Goal: Task Accomplishment & Management: Complete application form

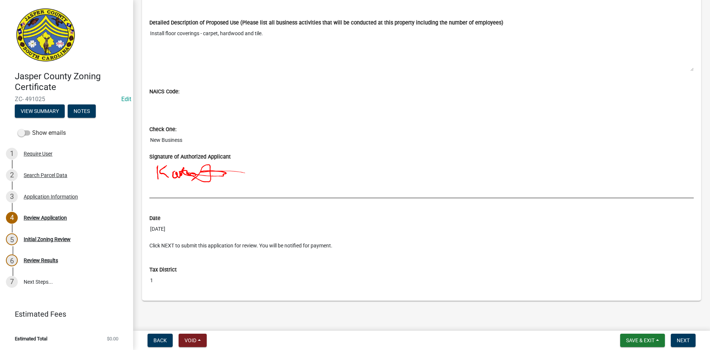
scroll to position [638, 0]
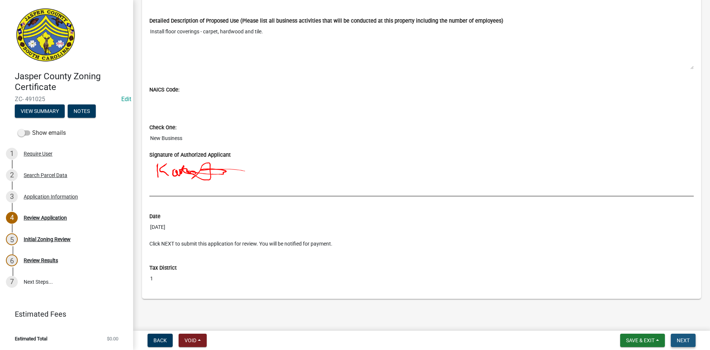
click at [681, 337] on span "Next" at bounding box center [683, 340] width 13 height 6
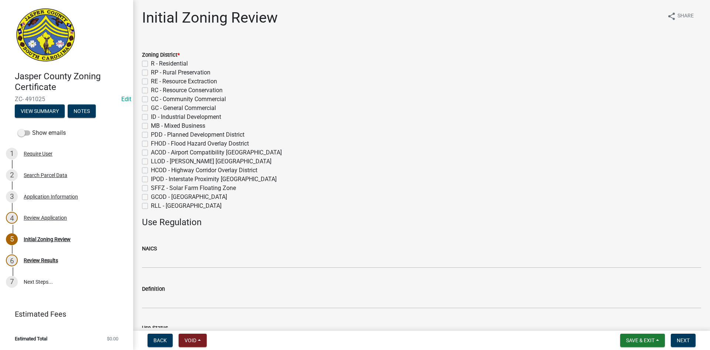
click at [151, 118] on label "ID - Industrial Development" at bounding box center [186, 116] width 70 height 9
click at [151, 117] on input "ID - Industrial Development" at bounding box center [153, 114] width 5 height 5
checkbox input "true"
checkbox input "false"
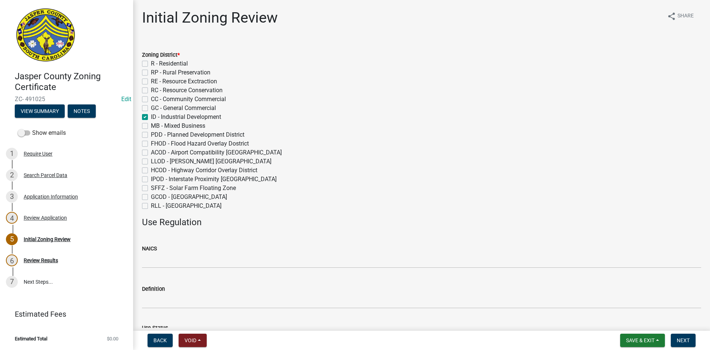
checkbox input "false"
checkbox input "true"
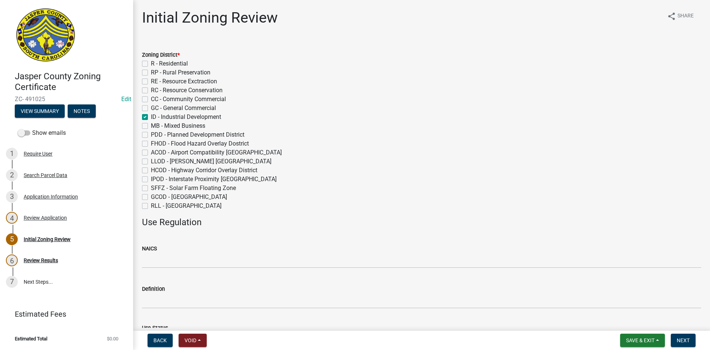
checkbox input "false"
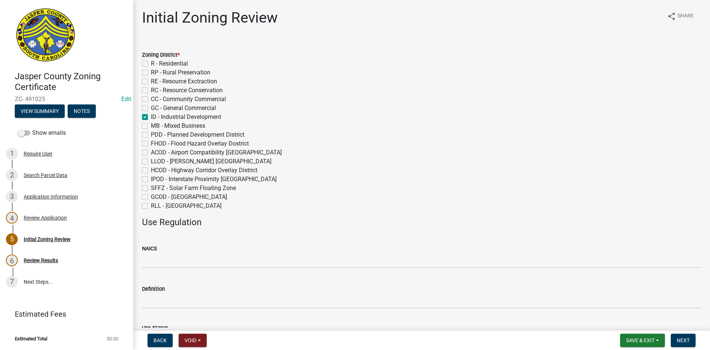
checkbox input "false"
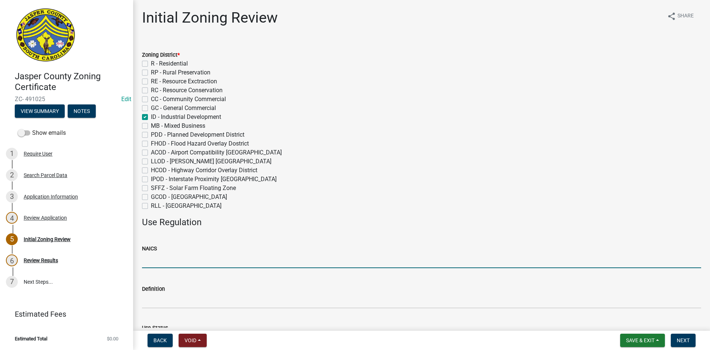
click at [153, 258] on input "NAICS" at bounding box center [421, 260] width 559 height 15
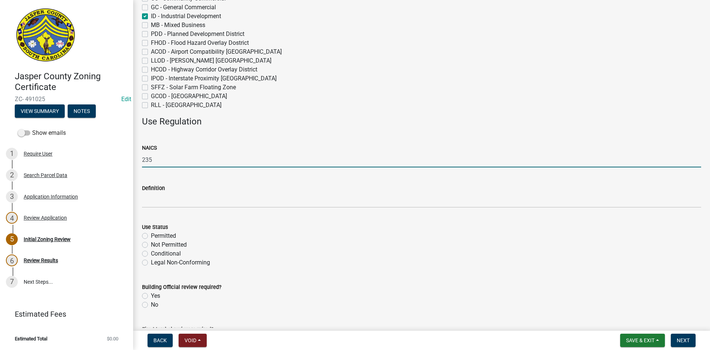
scroll to position [148, 0]
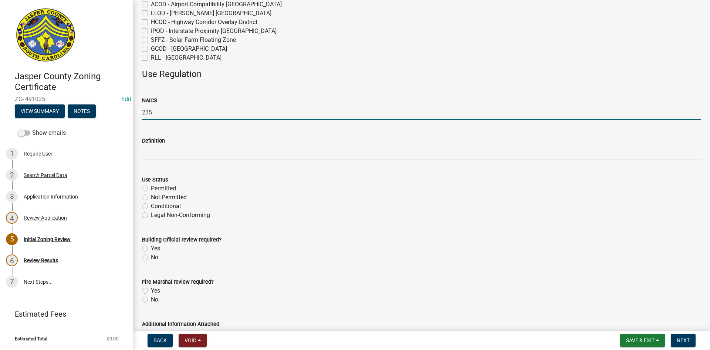
type input "235"
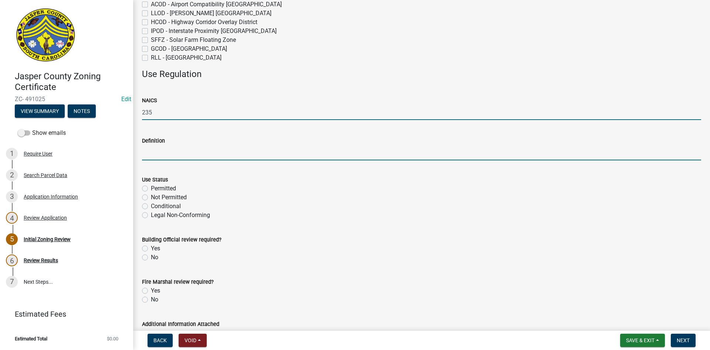
click at [155, 154] on input "Definition" at bounding box center [421, 152] width 559 height 15
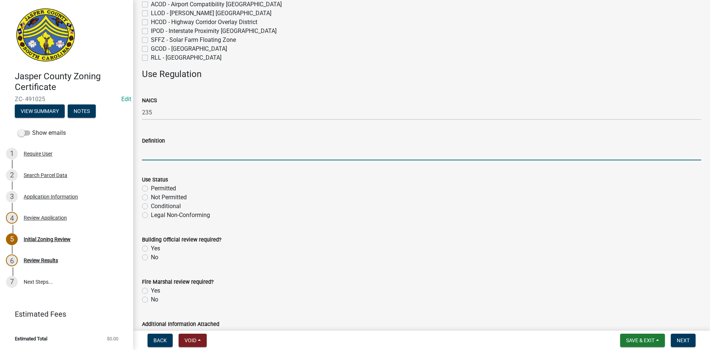
paste input "Special Trade Contractors"
type input "Special Trade Contractors"
click at [151, 188] on label "Permitted" at bounding box center [163, 188] width 25 height 9
click at [151, 188] on input "Permitted" at bounding box center [153, 186] width 5 height 5
radio input "true"
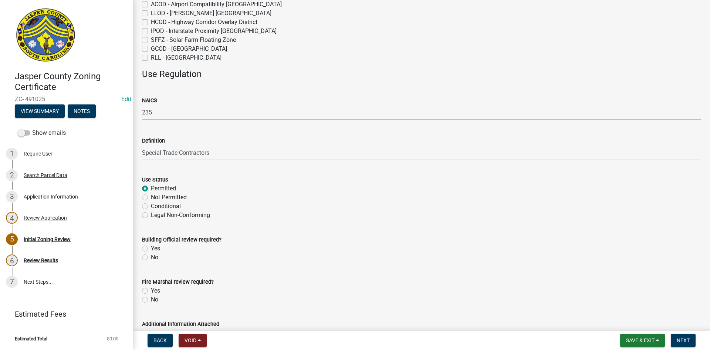
click at [151, 248] on label "Yes" at bounding box center [155, 248] width 9 height 9
click at [151, 248] on input "Yes" at bounding box center [153, 246] width 5 height 5
radio input "true"
click at [151, 292] on label "Yes" at bounding box center [155, 290] width 9 height 9
click at [151, 291] on input "Yes" at bounding box center [153, 288] width 5 height 5
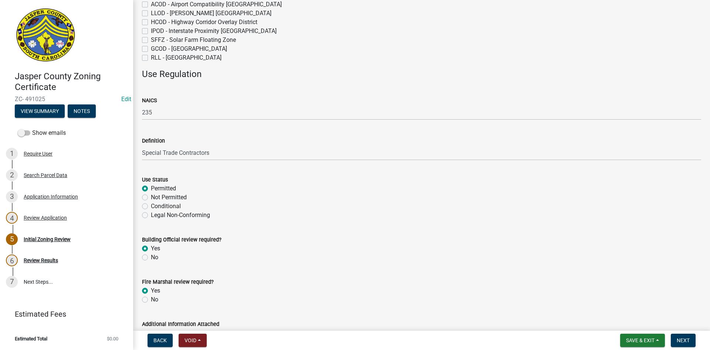
radio input "true"
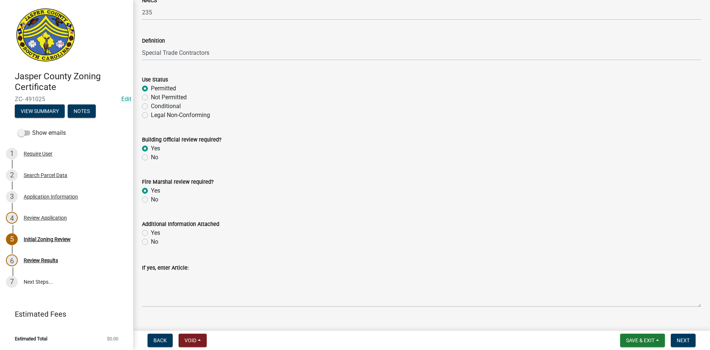
scroll to position [262, 0]
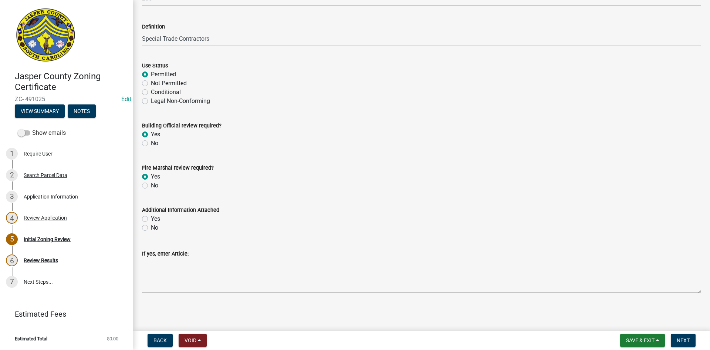
click at [151, 226] on label "No" at bounding box center [154, 227] width 7 height 9
click at [151, 226] on input "No" at bounding box center [153, 225] width 5 height 5
radio input "true"
click at [690, 338] on span "Next" at bounding box center [683, 340] width 13 height 6
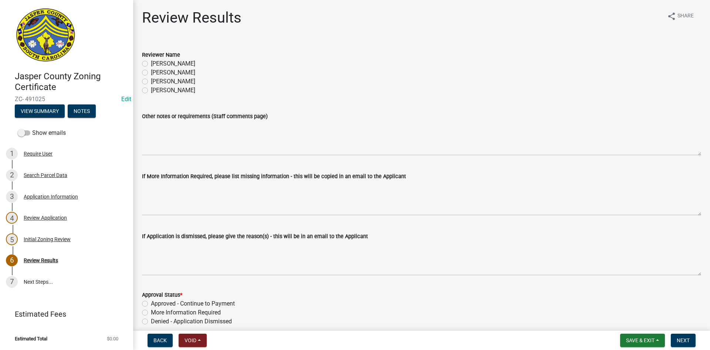
click at [151, 73] on label "Tara Hayes" at bounding box center [173, 72] width 44 height 9
click at [151, 73] on input "Tara Hayes" at bounding box center [153, 70] width 5 height 5
radio input "true"
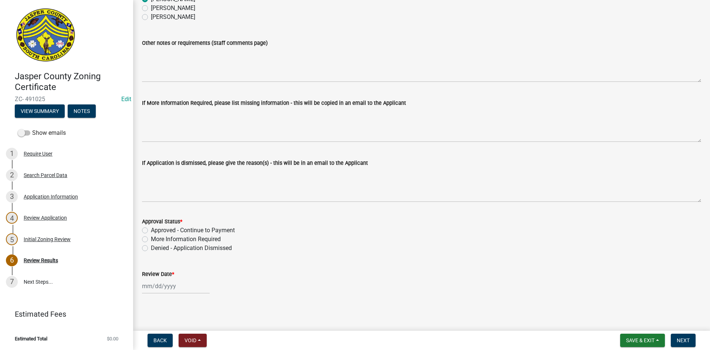
scroll to position [75, 0]
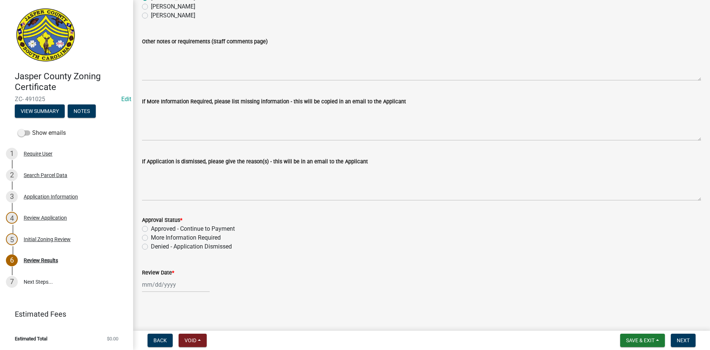
click at [151, 226] on label "Approved - Continue to Payment" at bounding box center [193, 228] width 84 height 9
click at [151, 226] on input "Approved - Continue to Payment" at bounding box center [153, 226] width 5 height 5
radio input "true"
click at [159, 287] on div at bounding box center [176, 284] width 68 height 15
select select "10"
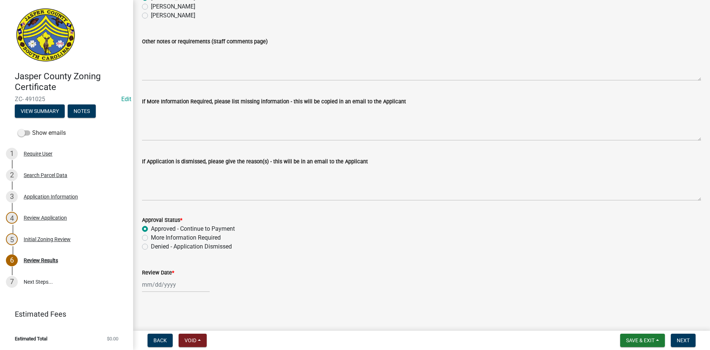
select select "2025"
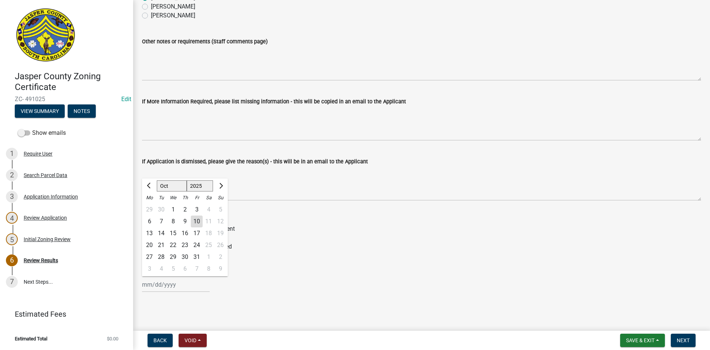
click at [196, 221] on div "10" at bounding box center [197, 221] width 12 height 12
type input "[DATE]"
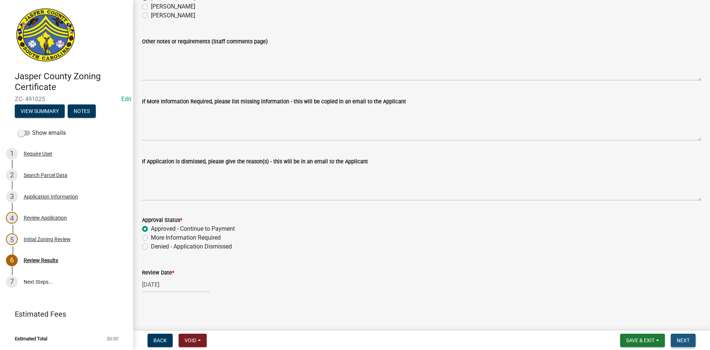
click at [684, 341] on span "Next" at bounding box center [683, 340] width 13 height 6
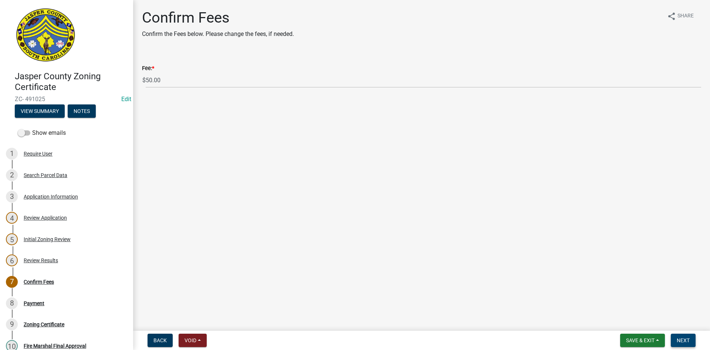
click at [689, 343] on span "Next" at bounding box center [683, 340] width 13 height 6
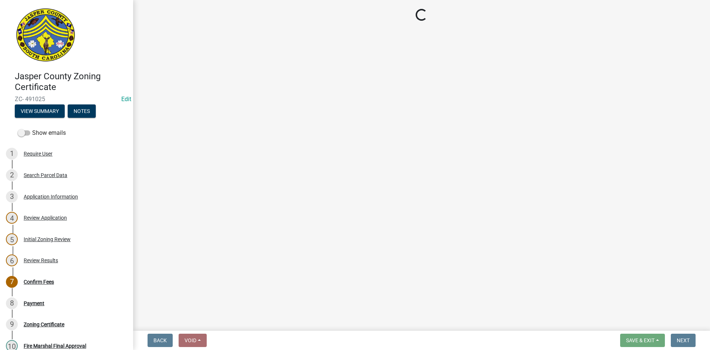
select select "3: 3"
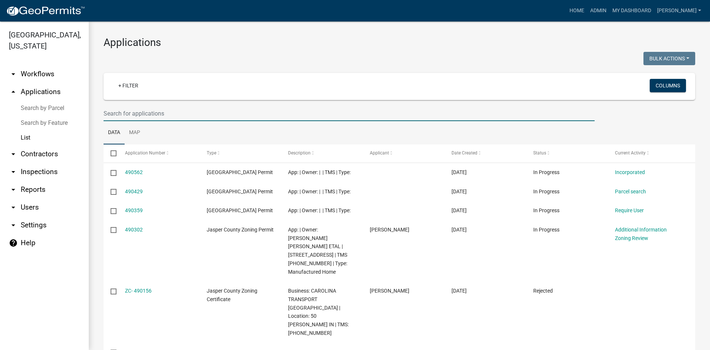
select select "3: 100"
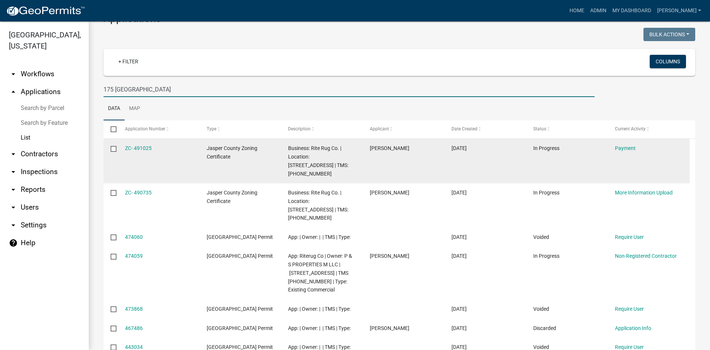
scroll to position [37, 0]
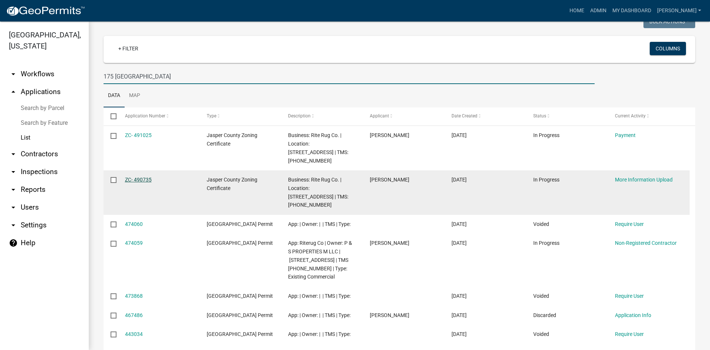
type input "175 [GEOGRAPHIC_DATA]"
click at [130, 177] on link "ZC- 490735" at bounding box center [138, 180] width 27 height 6
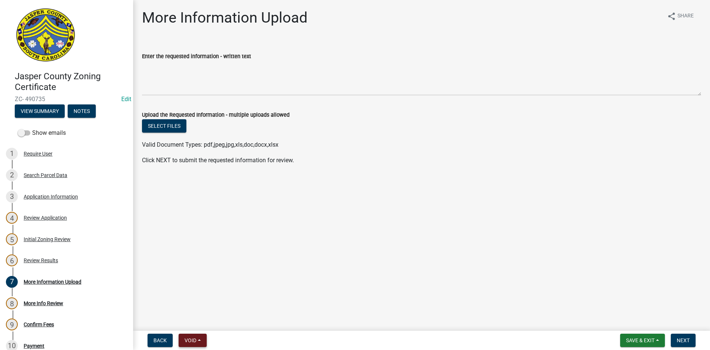
click at [195, 343] on span "Void" at bounding box center [191, 340] width 12 height 6
click at [199, 320] on button "Void" at bounding box center [208, 321] width 59 height 18
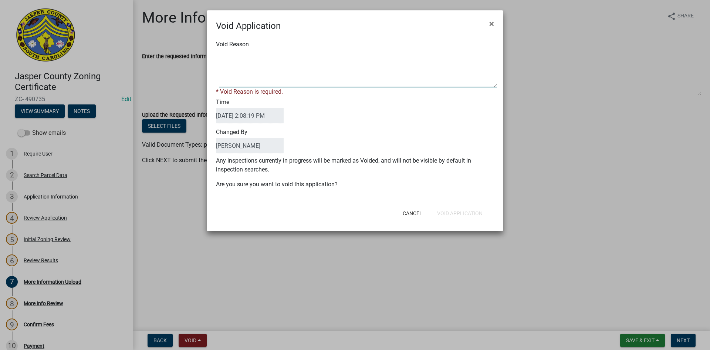
click at [273, 74] on textarea "Void Reason" at bounding box center [358, 68] width 278 height 37
type textarea "Duplicate Application"
click at [470, 213] on div "Cancel Void Application" at bounding box center [403, 213] width 182 height 19
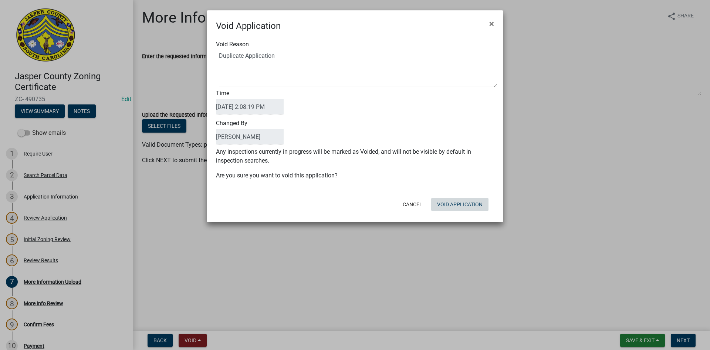
click at [466, 209] on button "Void Application" at bounding box center [459, 204] width 57 height 13
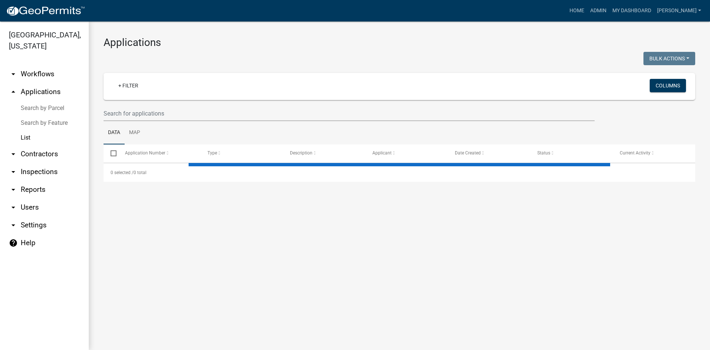
select select "3: 100"
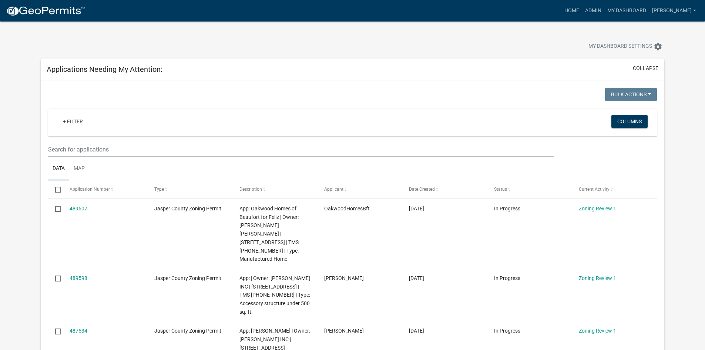
scroll to position [111, 0]
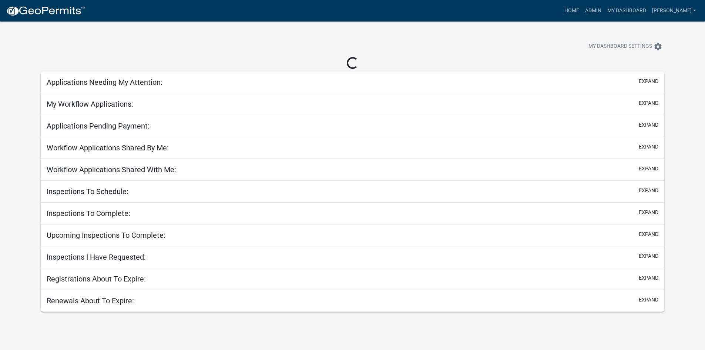
scroll to position [21, 0]
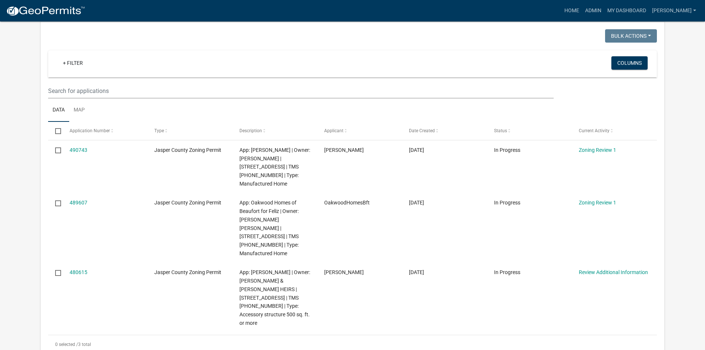
scroll to position [95, 0]
